Goal: Information Seeking & Learning: Learn about a topic

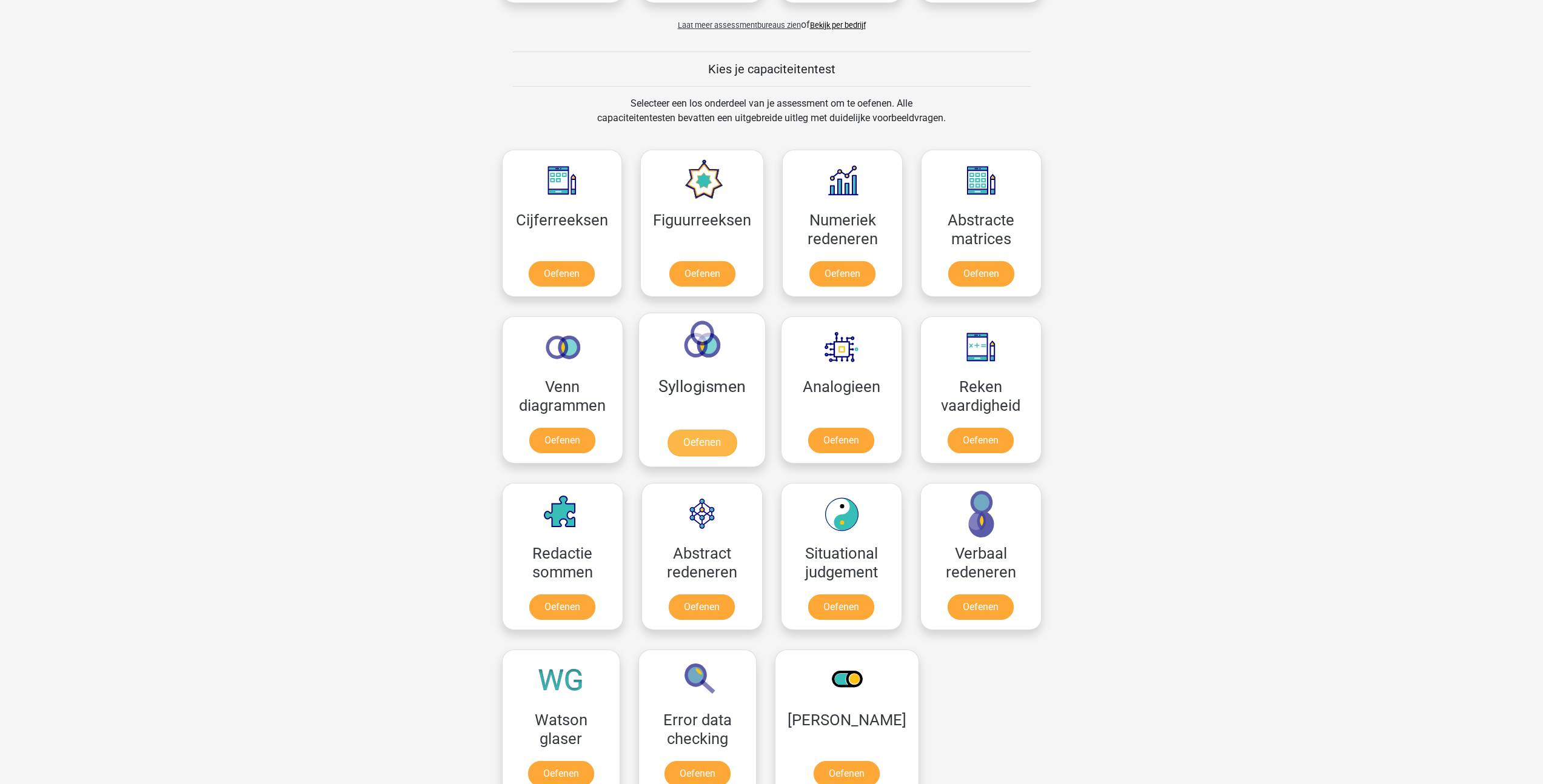
scroll to position [439, 0]
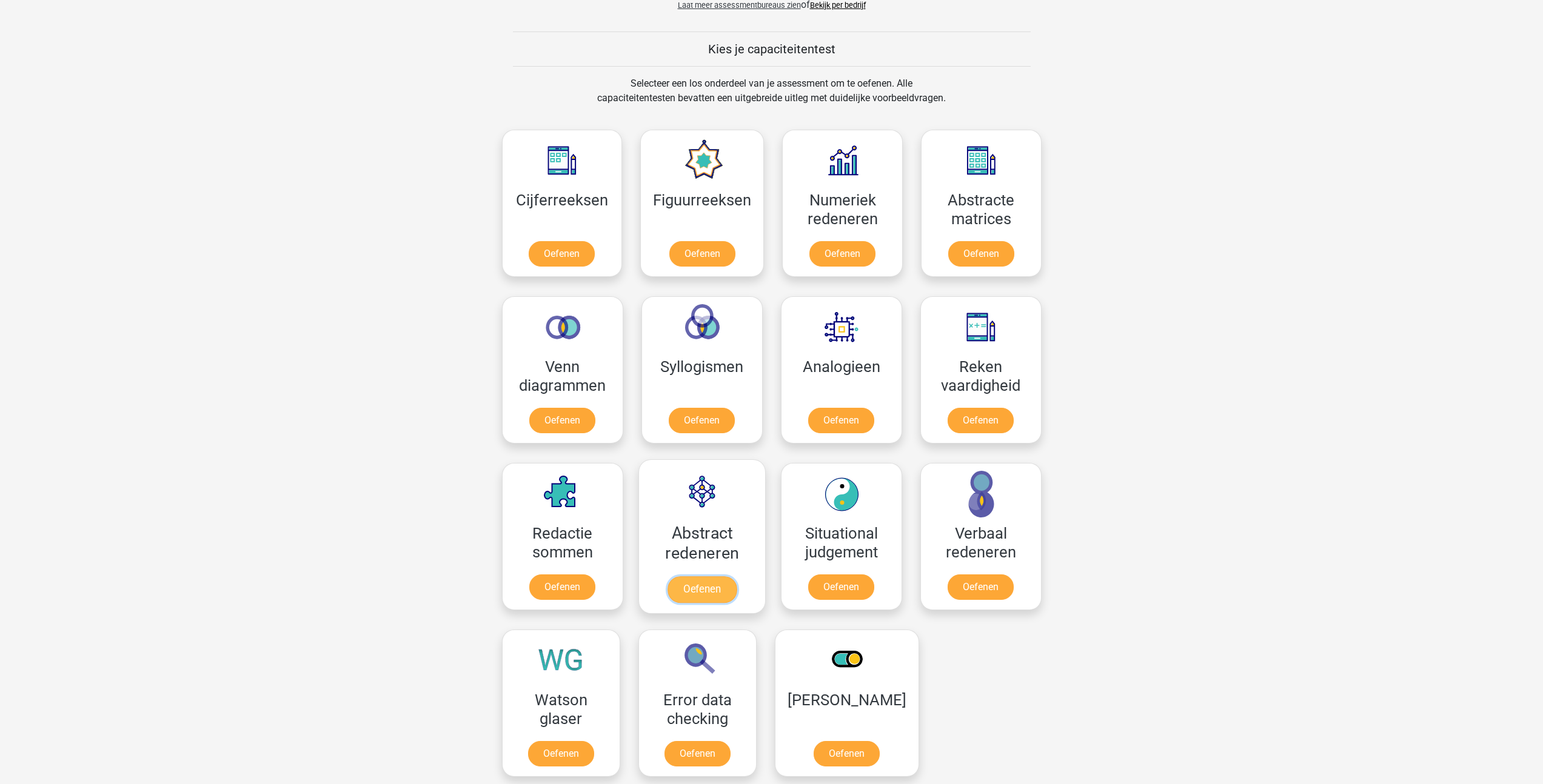
click at [698, 584] on link "Oefenen" at bounding box center [702, 589] width 69 height 27
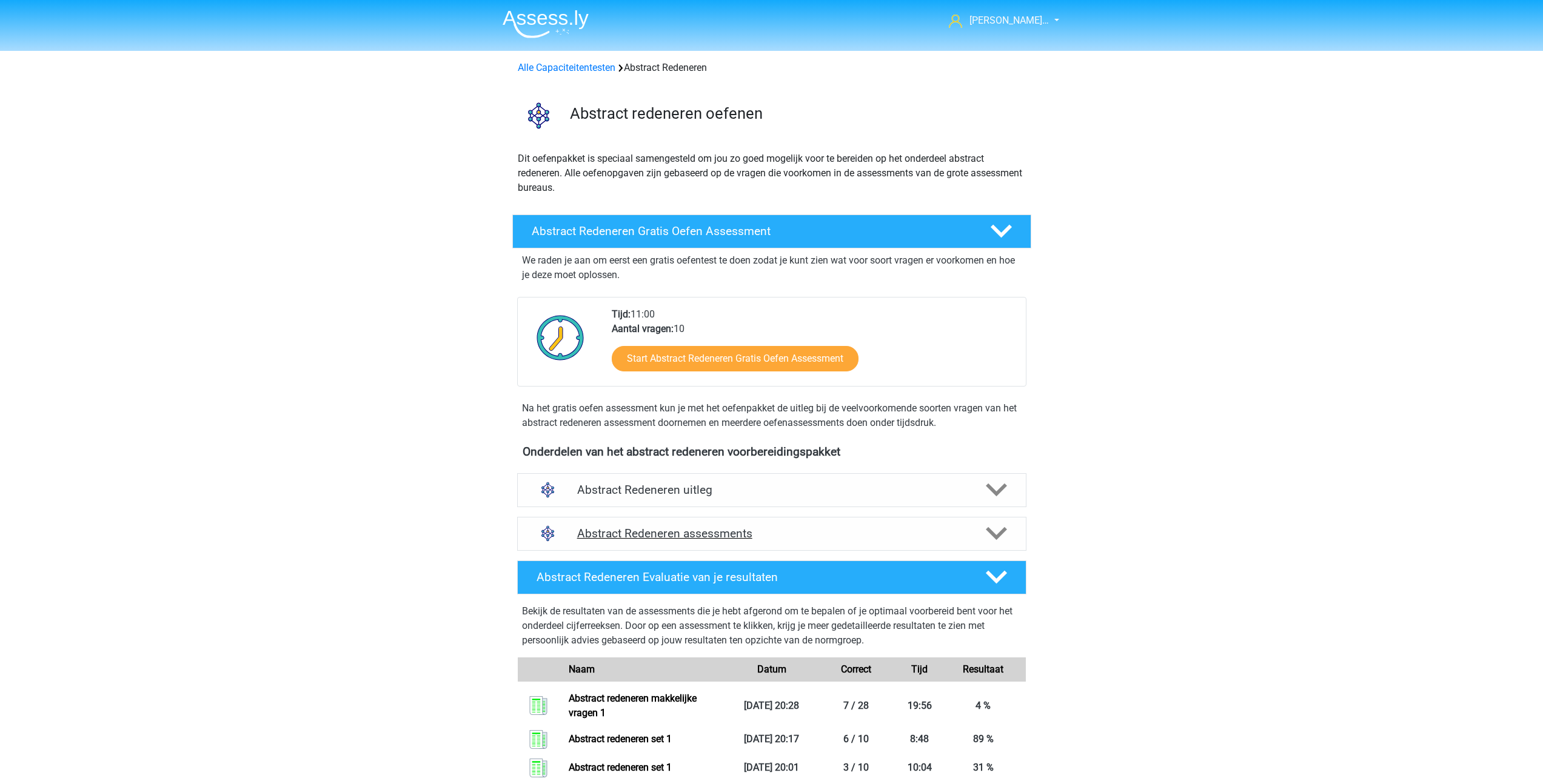
click at [680, 527] on h4 "Abstract Redeneren assessments" at bounding box center [772, 534] width 389 height 14
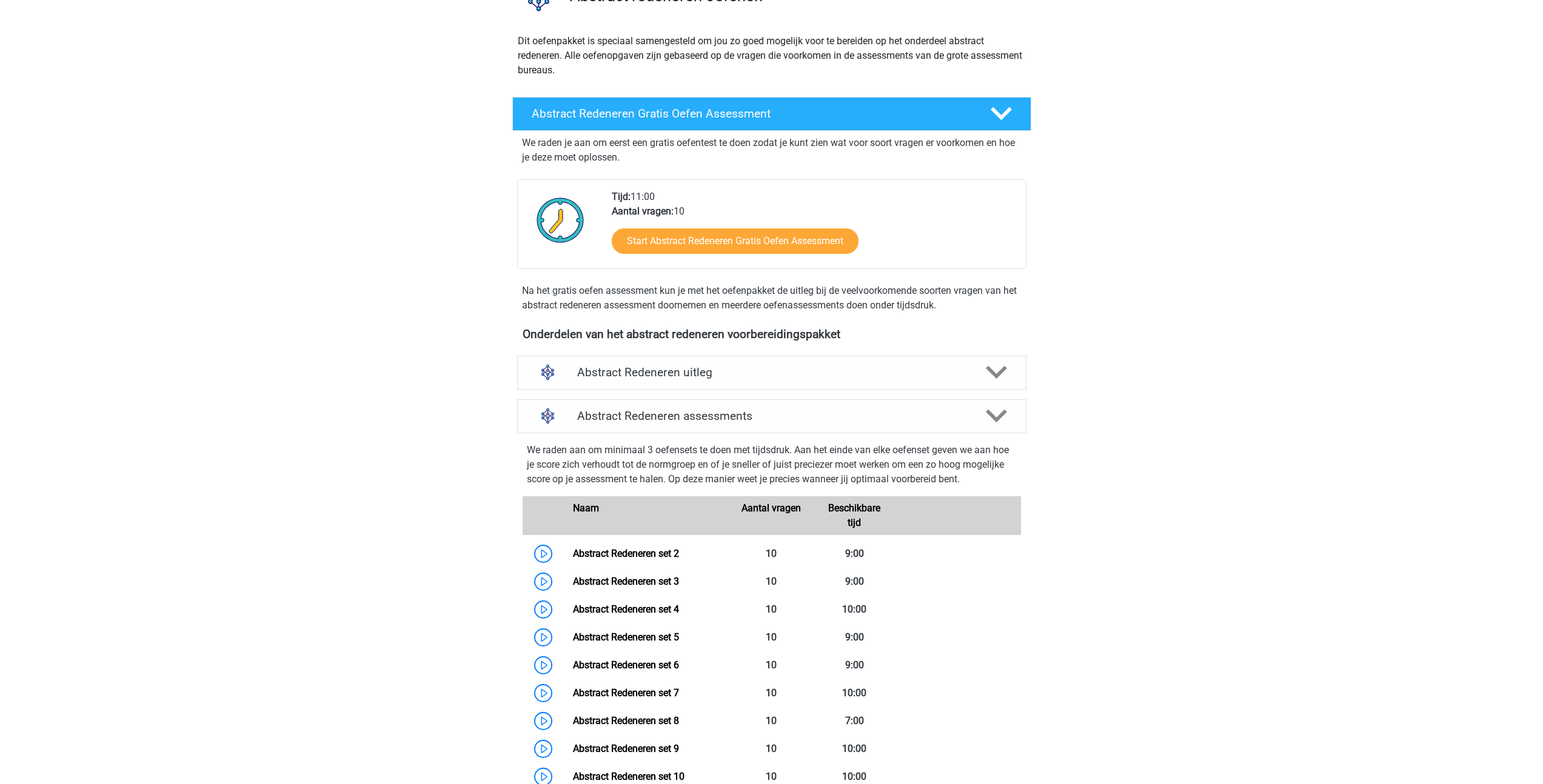
scroll to position [396, 0]
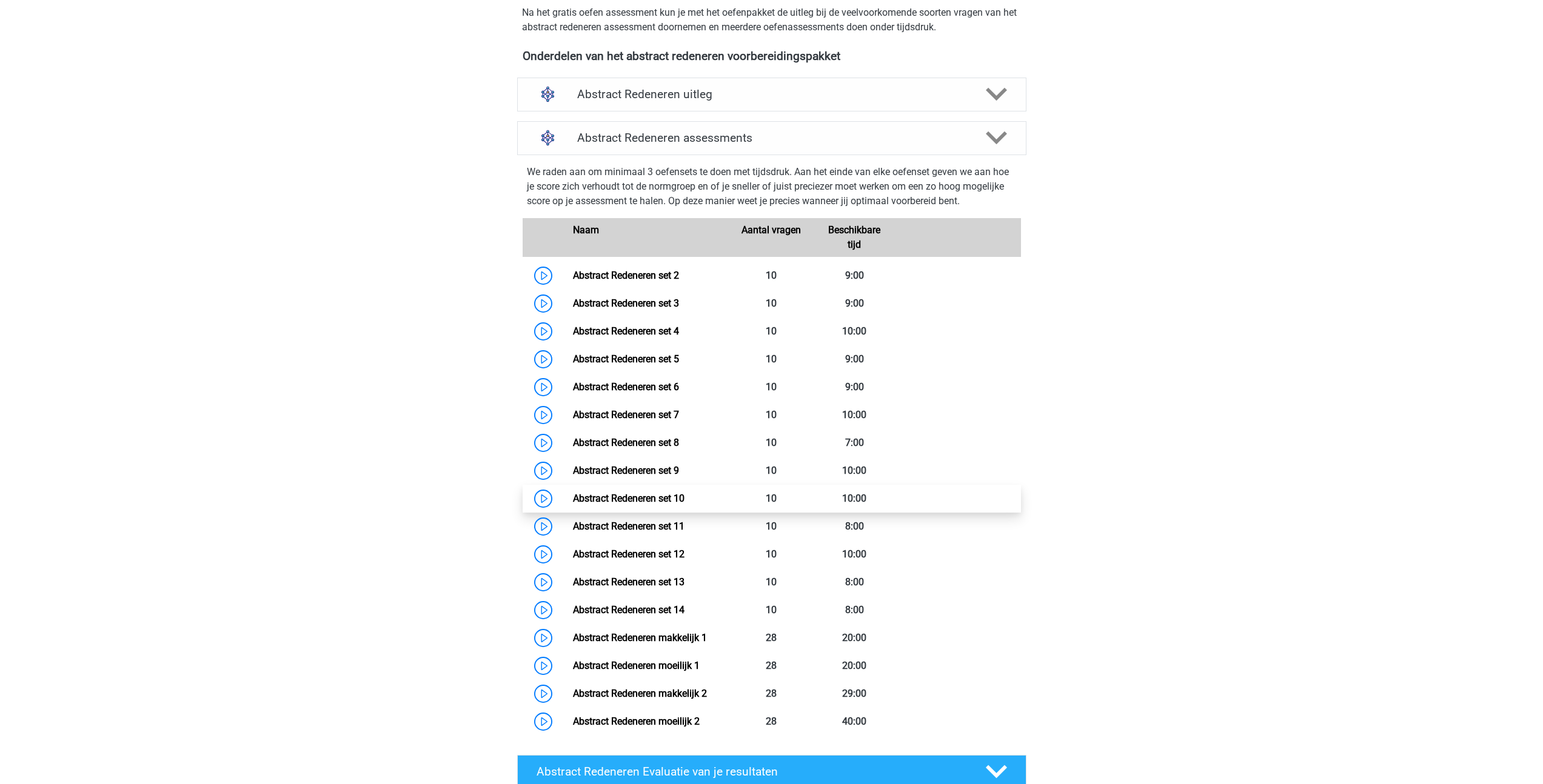
click at [632, 492] on link "Abstract Redeneren set 10" at bounding box center [628, 498] width 112 height 12
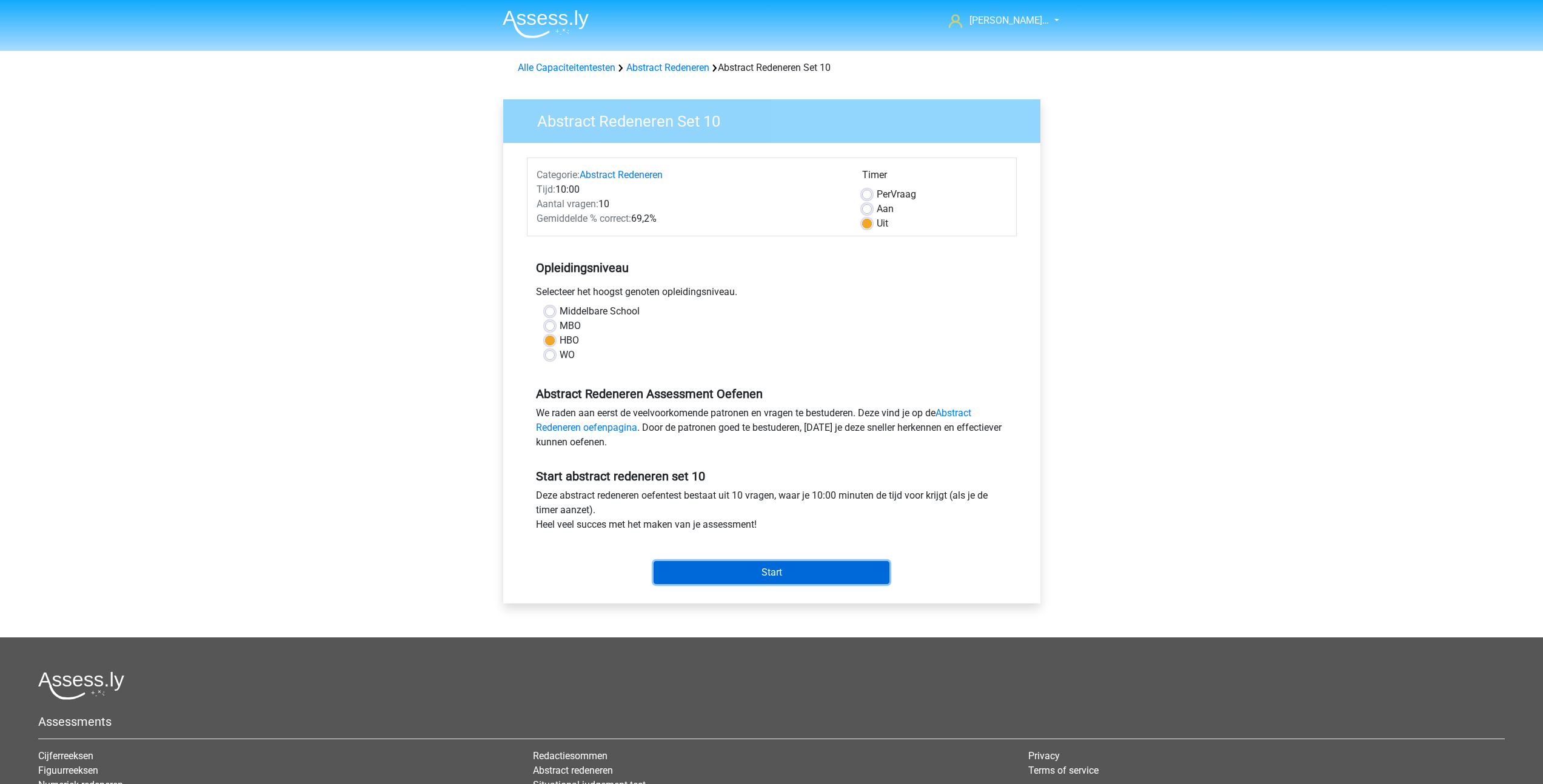
click at [696, 576] on input "Start" at bounding box center [772, 572] width 236 height 23
